Goal: Task Accomplishment & Management: Manage account settings

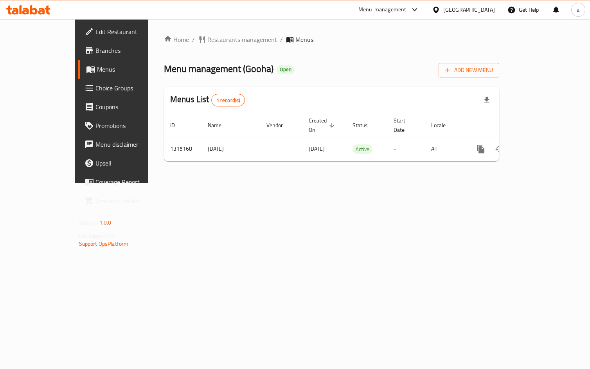
click at [547, 145] on link "enhanced table" at bounding box center [537, 149] width 19 height 19
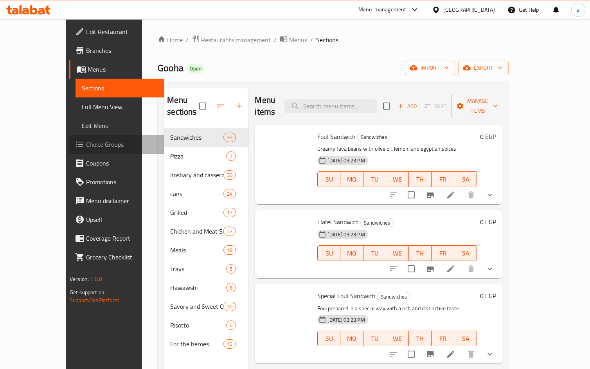
click at [75, 145] on span at bounding box center [80, 144] width 11 height 9
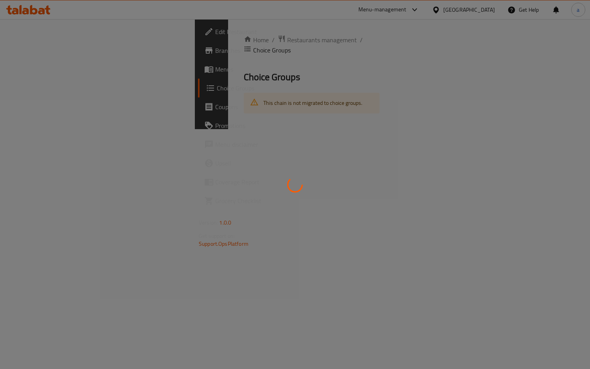
click at [20, 145] on div at bounding box center [295, 184] width 590 height 369
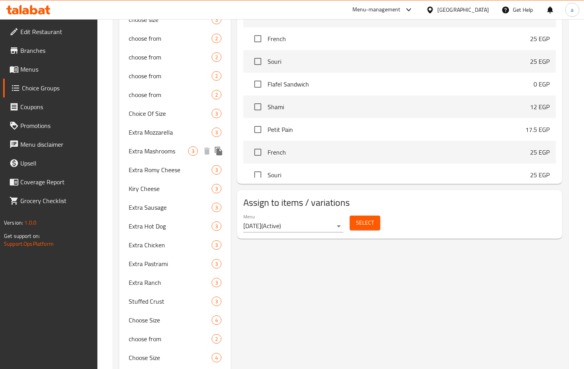
scroll to position [391, 0]
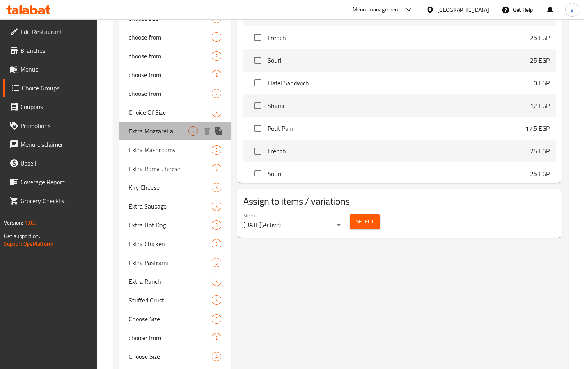
click at [162, 134] on span "Extra Mozzarella" at bounding box center [158, 130] width 59 height 9
type input "Extra Mozzarella"
type input "إضافة موتزاريلا"
type input "0"
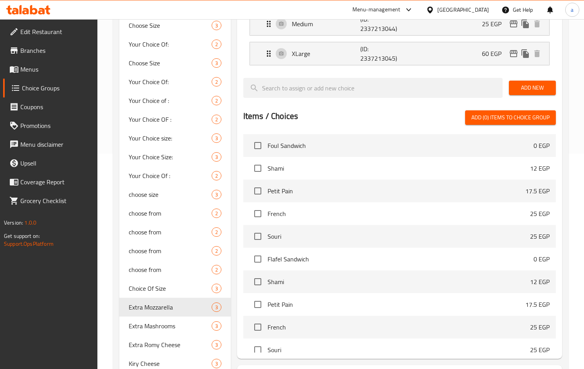
scroll to position [313, 0]
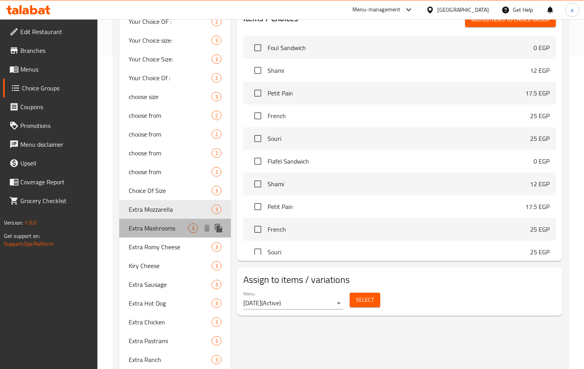
click at [134, 225] on span "Extra Mashrooms" at bounding box center [158, 227] width 59 height 9
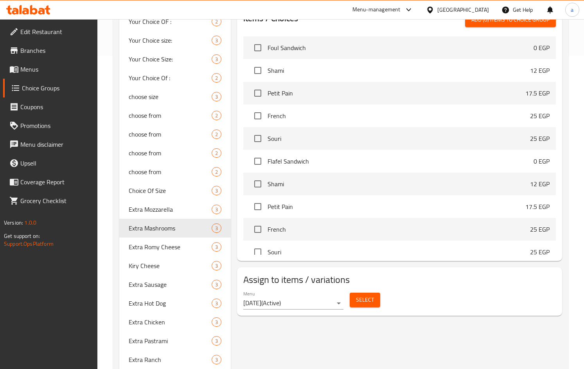
type input "Extra Mashrooms"
type input "اضافة مشروم"
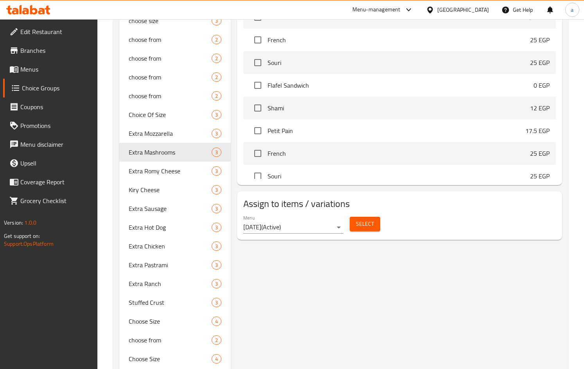
scroll to position [388, 0]
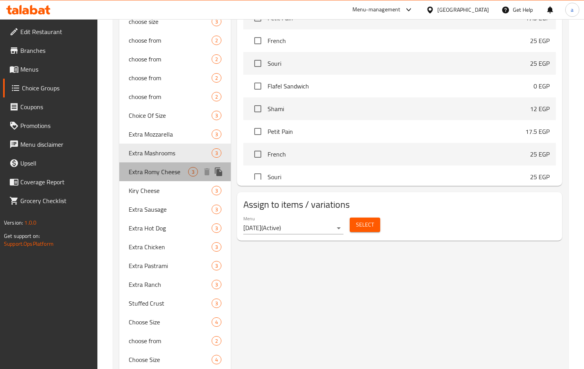
click at [149, 170] on span "Extra Romy Cheese" at bounding box center [158, 171] width 59 height 9
type input "Extra Romy Cheese"
type input "اضافة [PERSON_NAME]"
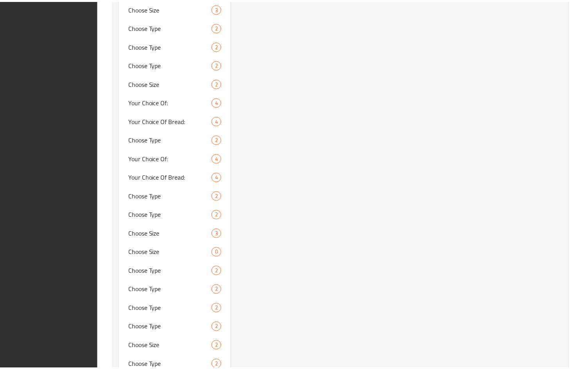
scroll to position [1014, 0]
